Goal: Transaction & Acquisition: Obtain resource

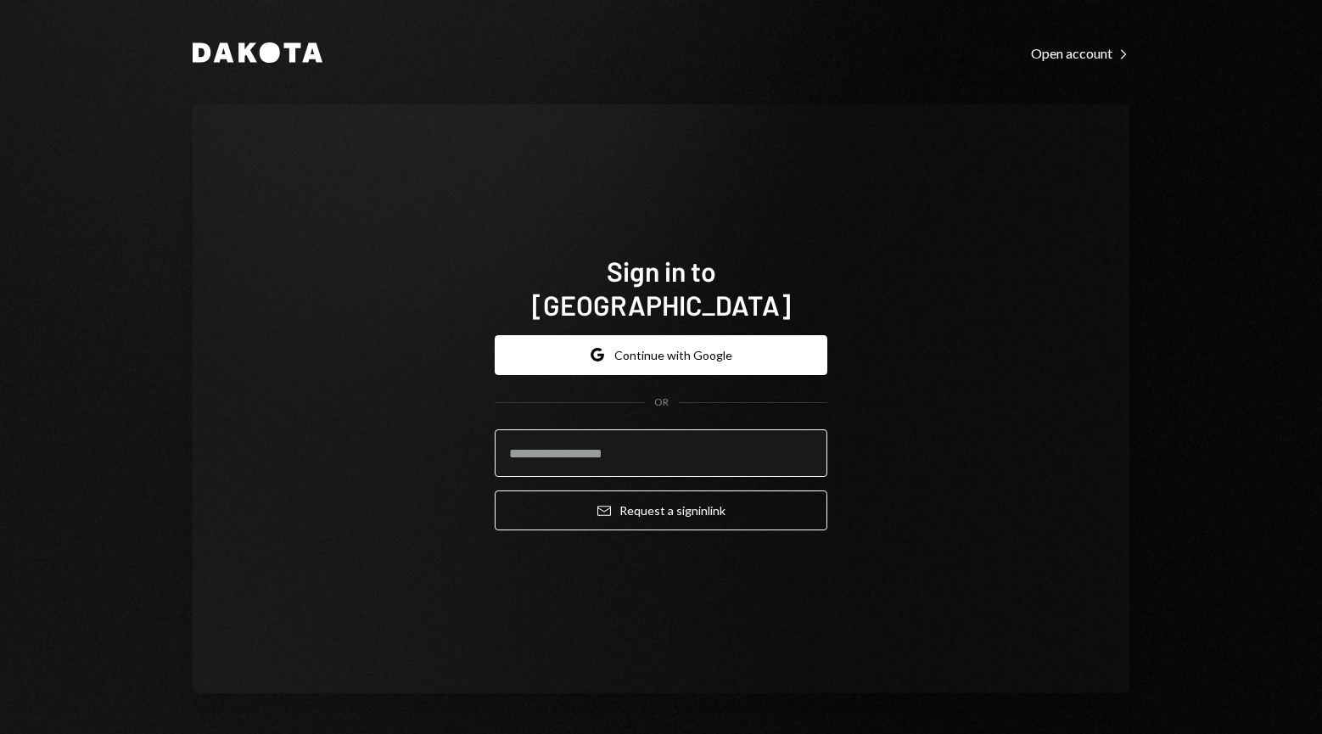
click at [633, 442] on input "email" at bounding box center [661, 454] width 333 height 48
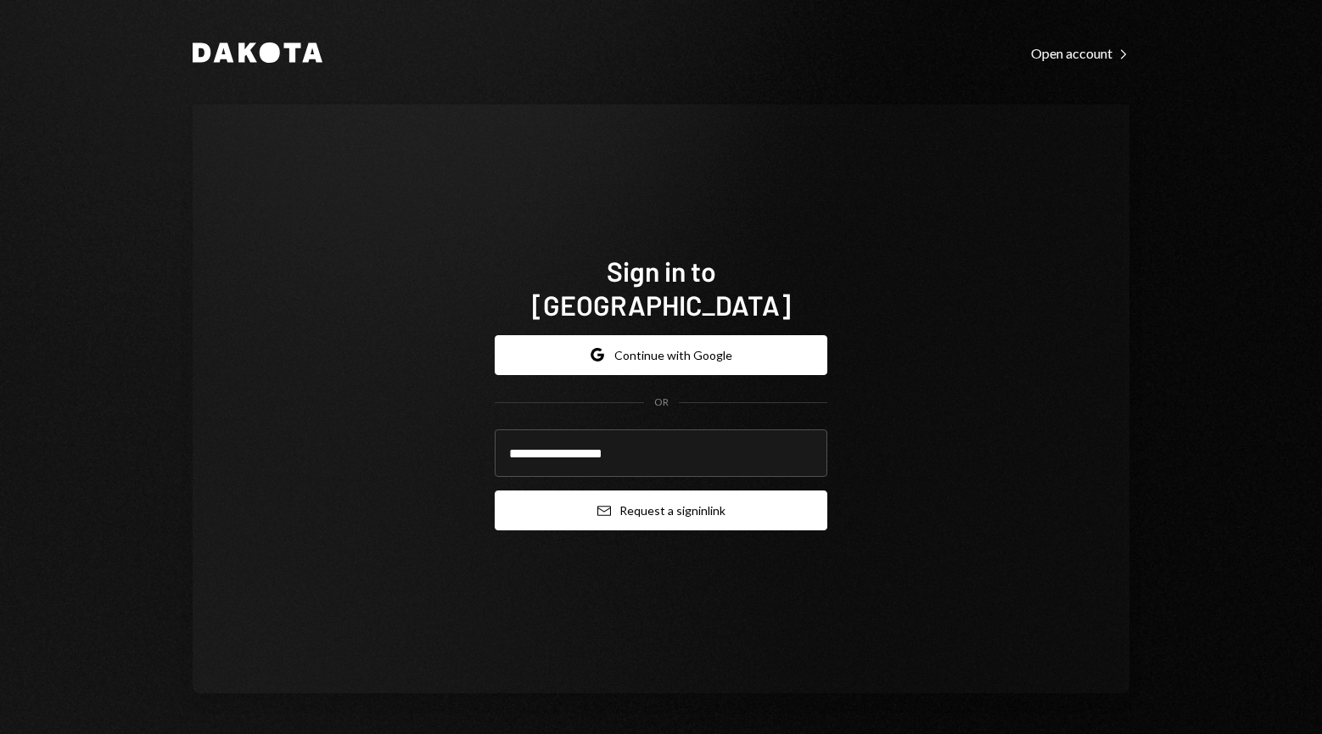
type input "**********"
click at [626, 498] on button "Email Request a sign in link" at bounding box center [661, 511] width 333 height 40
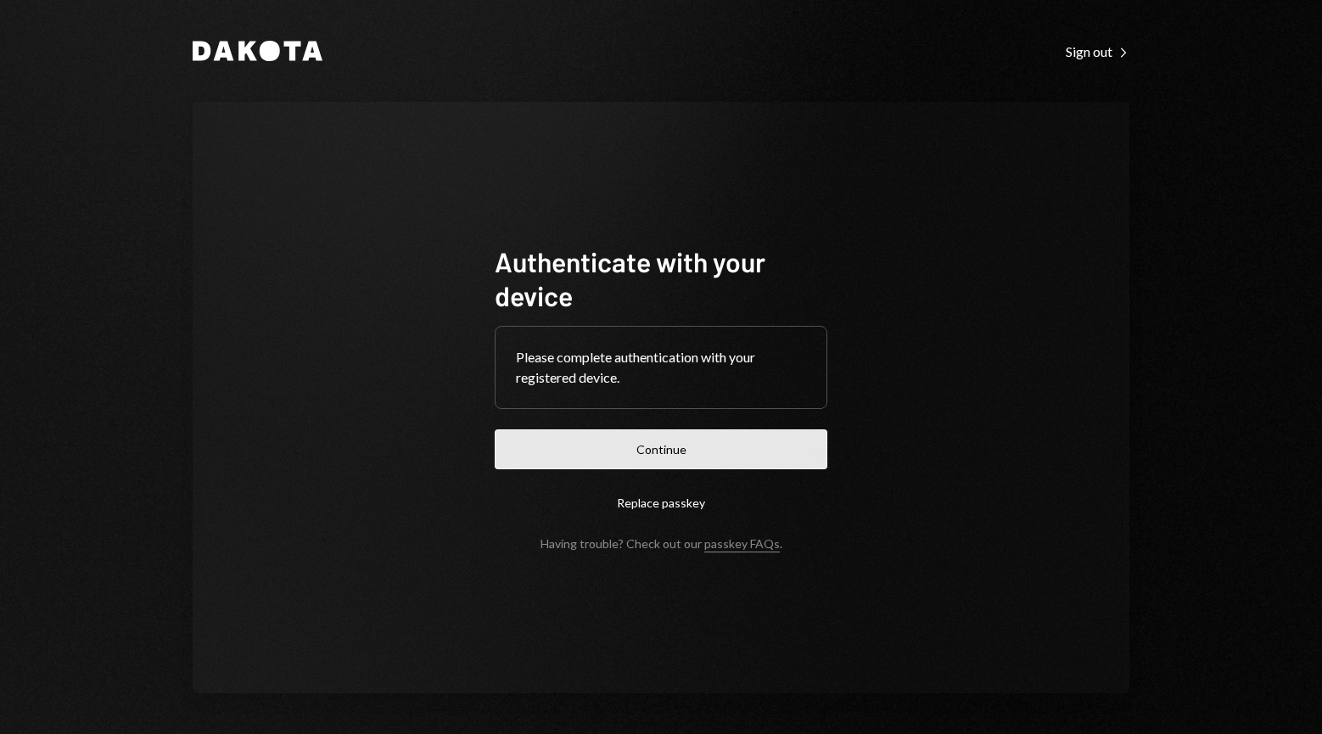
click at [695, 454] on button "Continue" at bounding box center [661, 450] width 333 height 40
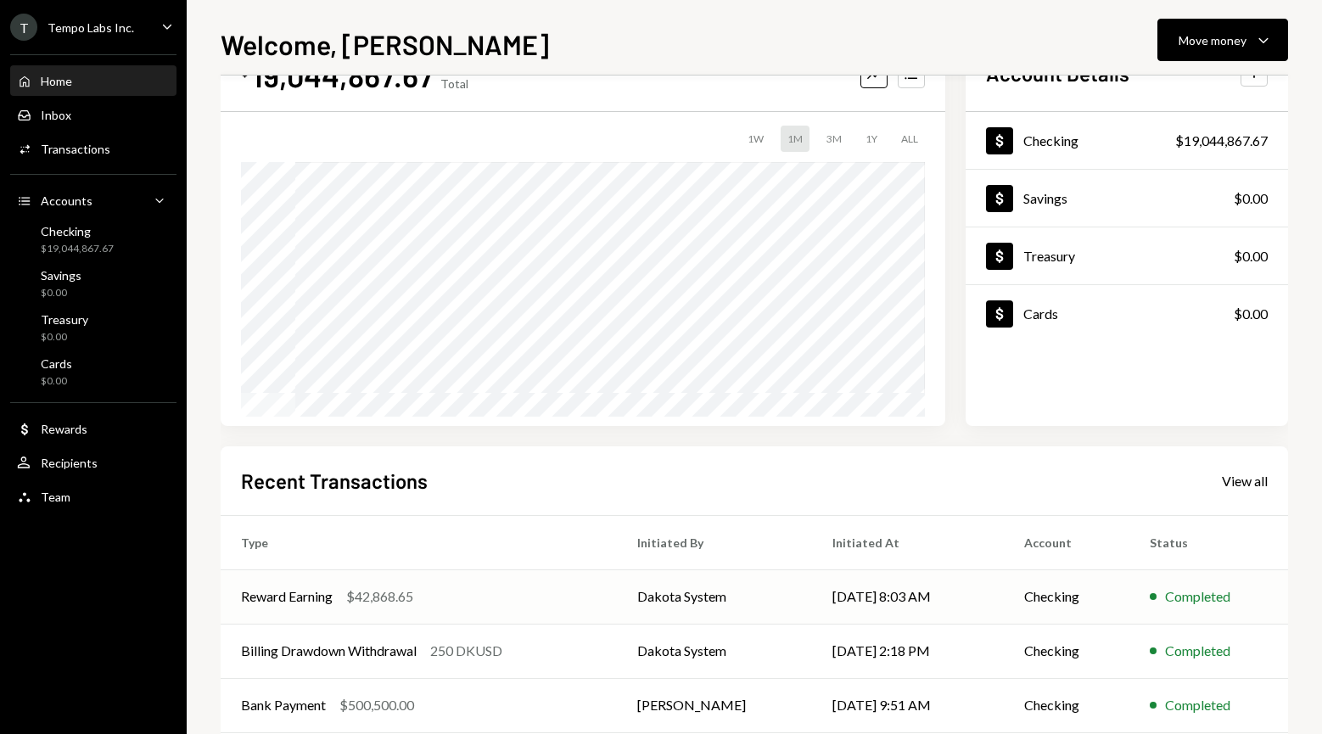
scroll to position [64, 0]
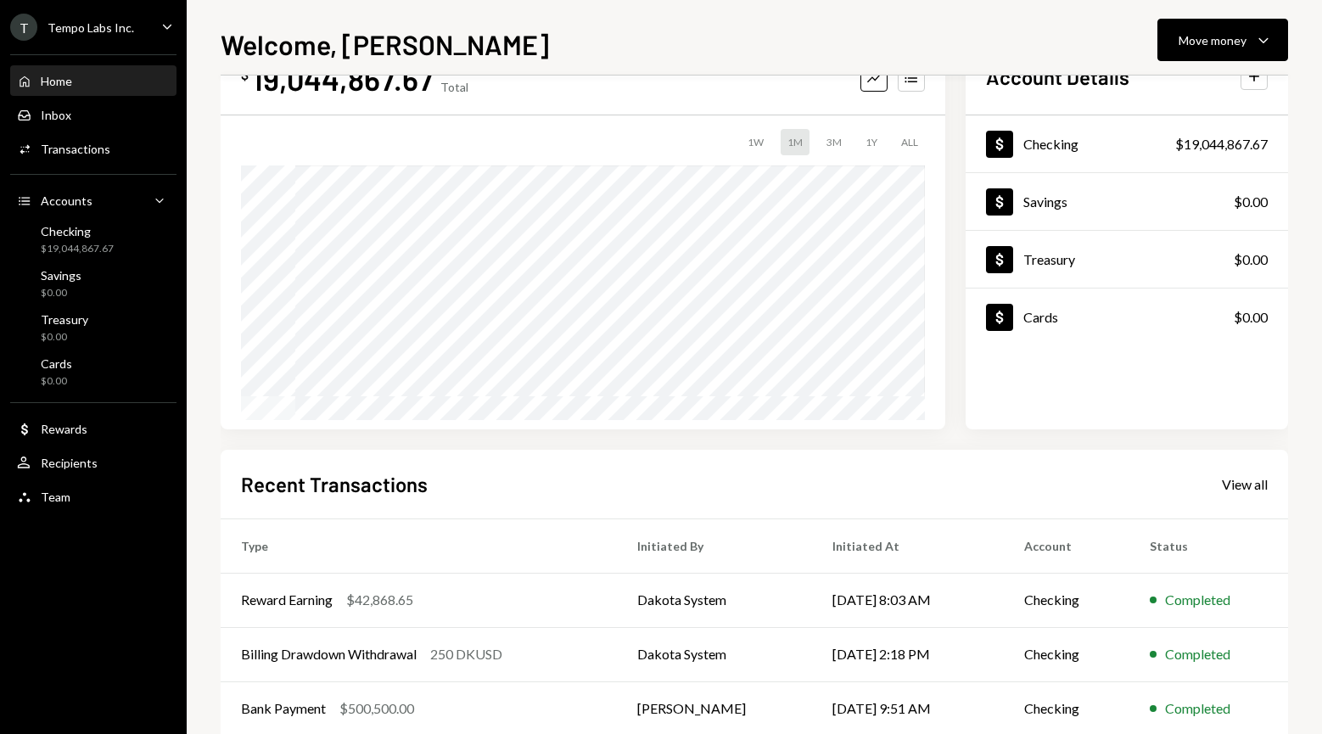
click at [141, 25] on div "T Tempo Labs Inc. Caret Down" at bounding box center [93, 27] width 187 height 27
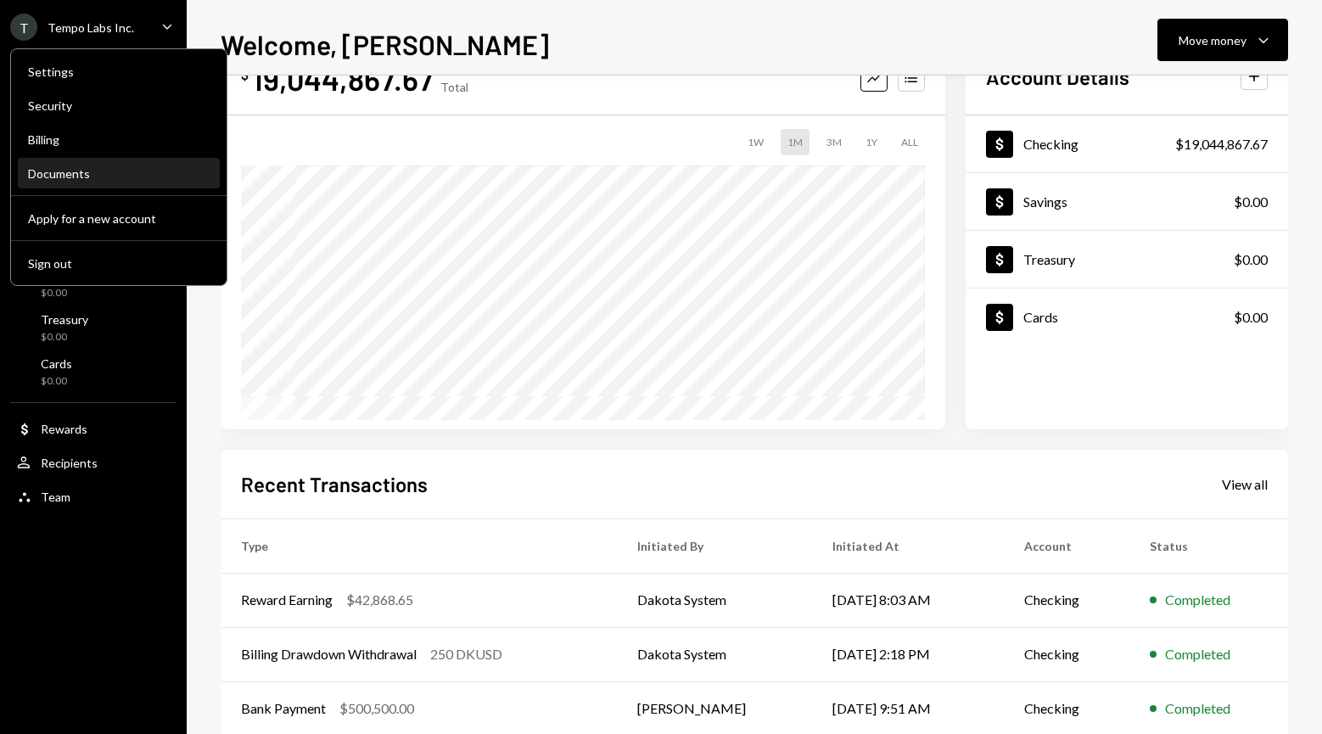
click at [115, 163] on div "Documents" at bounding box center [119, 174] width 182 height 29
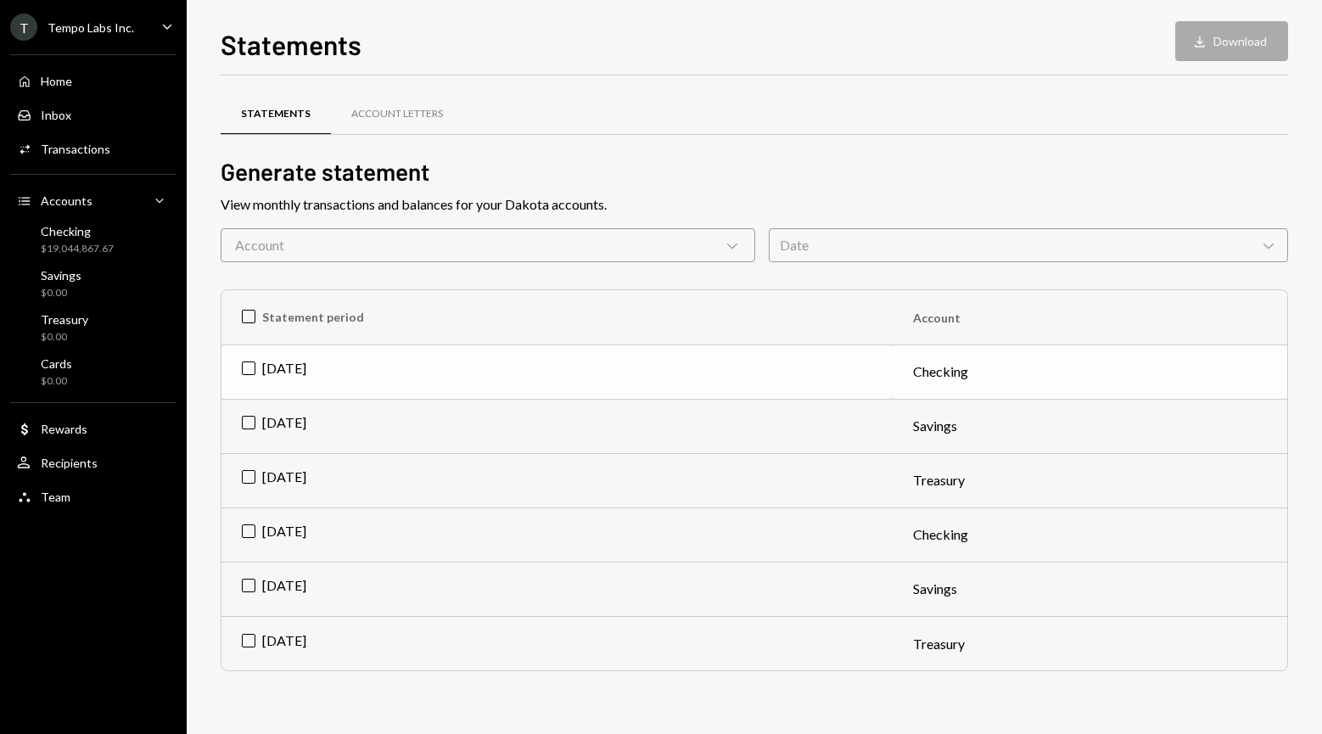
click at [284, 368] on td "[DATE]" at bounding box center [557, 372] width 671 height 54
click at [1213, 36] on div "Download" at bounding box center [1203, 41] width 22 height 17
click at [255, 364] on td "Check [DATE]" at bounding box center [557, 372] width 671 height 54
click at [300, 490] on td "[DATE]" at bounding box center [557, 480] width 671 height 54
click at [1219, 36] on button "Download Download" at bounding box center [1232, 41] width 113 height 40
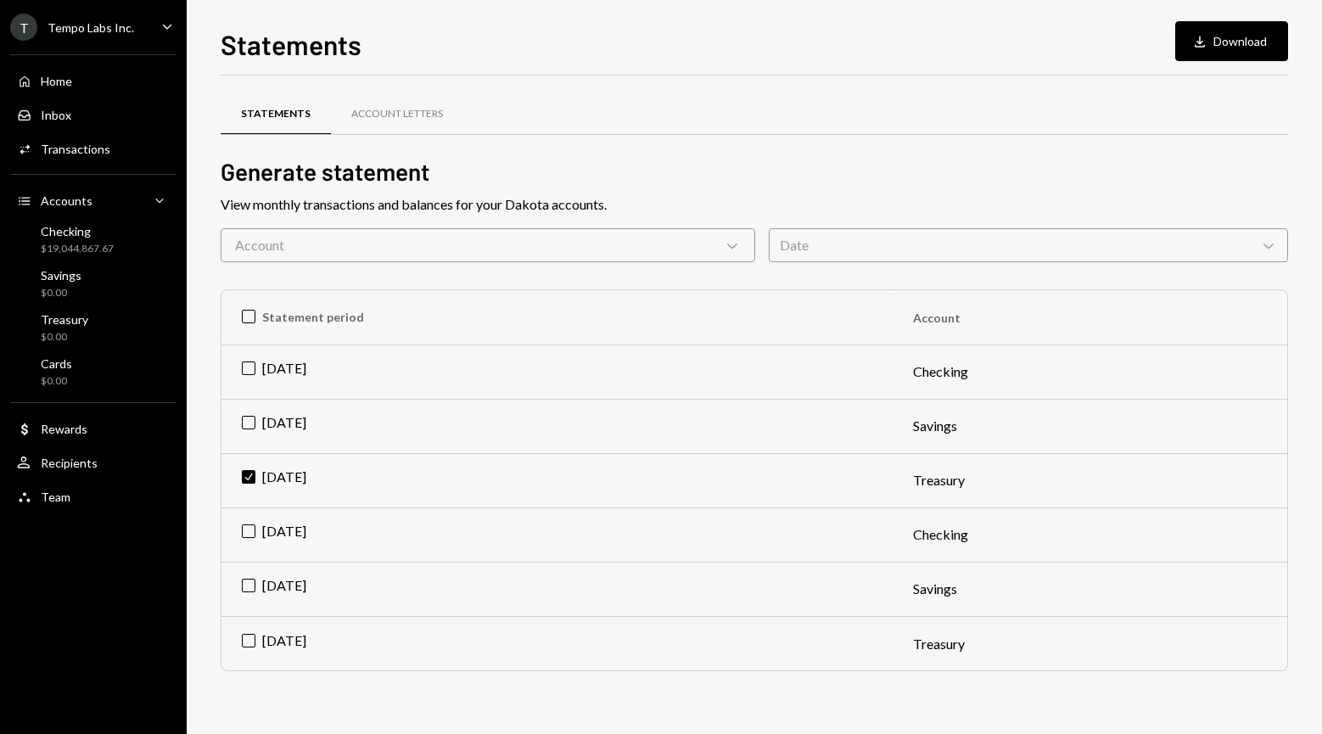
click at [137, 35] on div "T Tempo Labs Inc. Caret Down" at bounding box center [93, 27] width 187 height 27
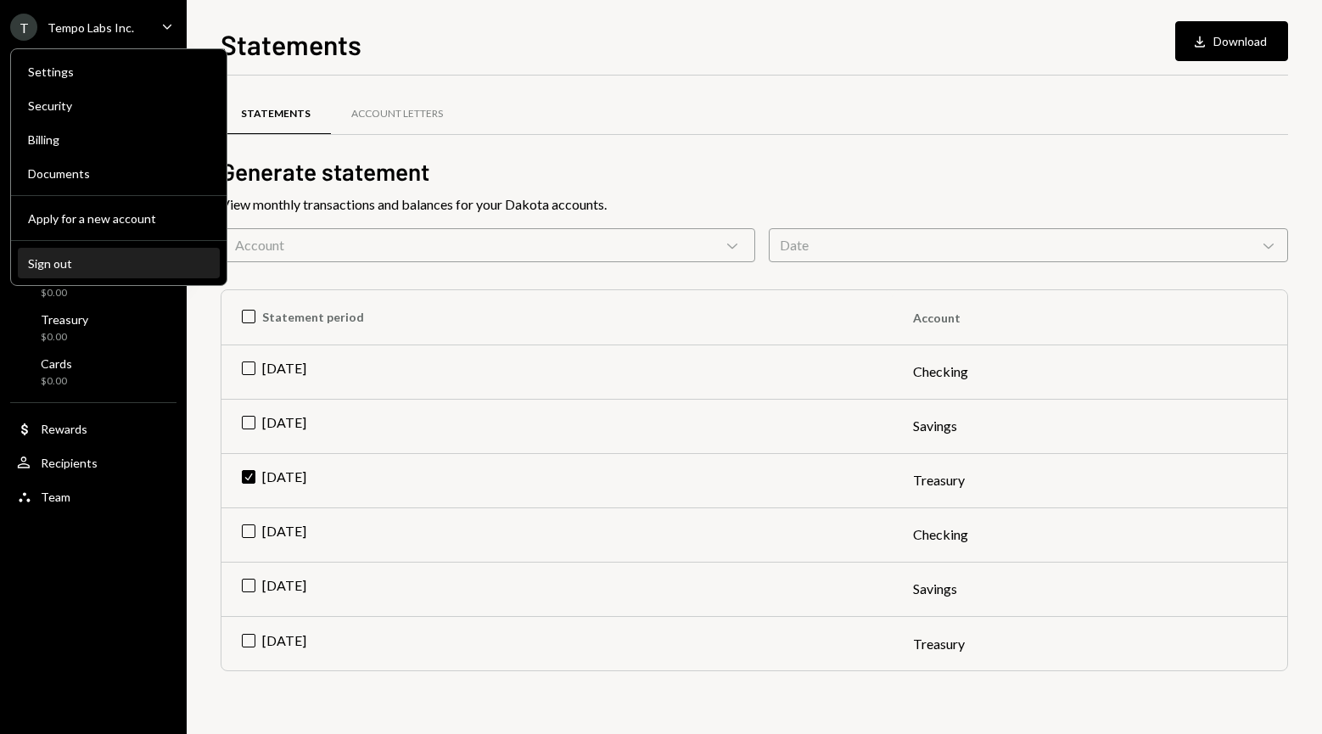
click at [95, 254] on button "Sign out" at bounding box center [119, 264] width 202 height 31
